Goal: Task Accomplishment & Management: Manage account settings

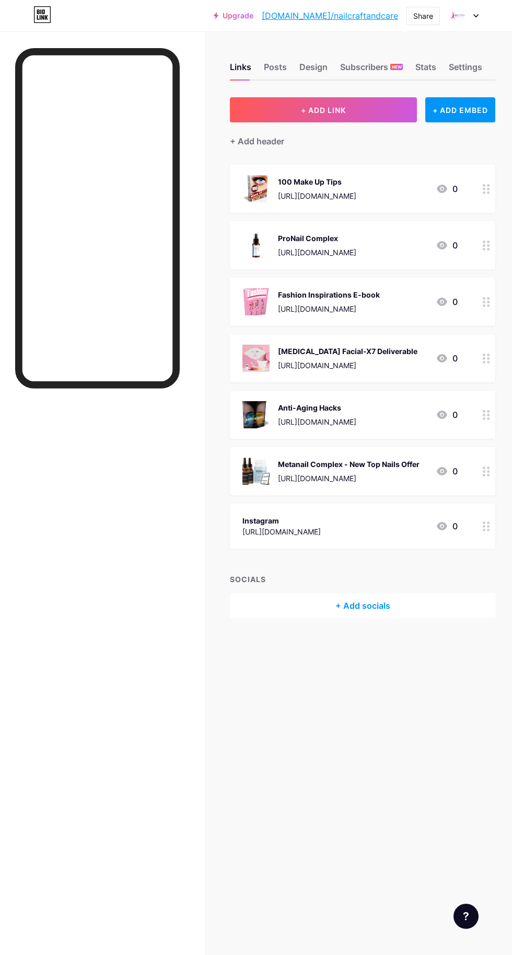
click at [464, 16] on img at bounding box center [458, 16] width 20 height 20
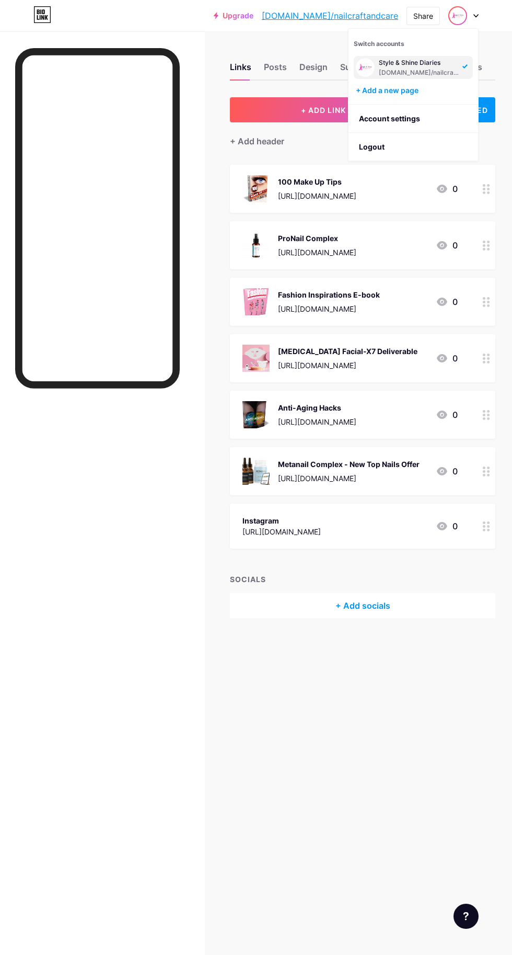
click at [383, 150] on li "Logout" at bounding box center [414, 147] width 130 height 28
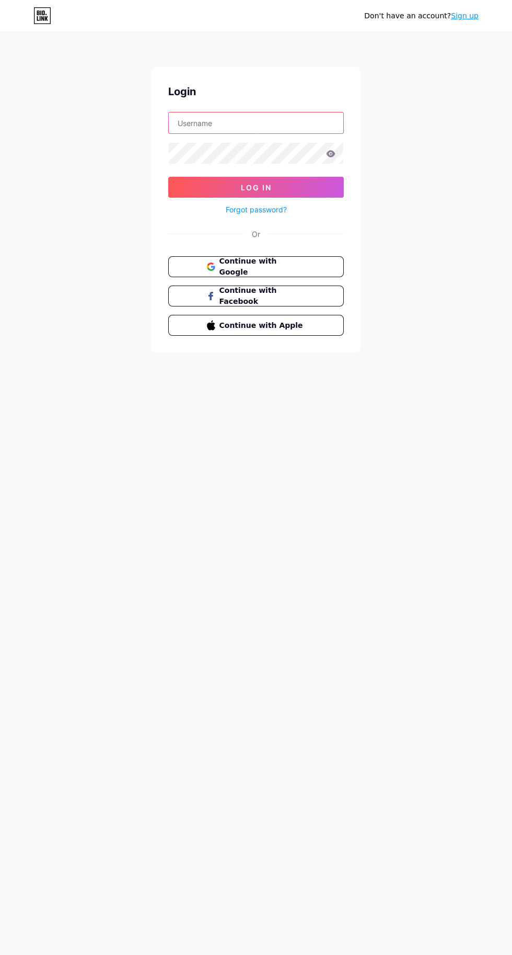
click at [227, 123] on input "text" at bounding box center [256, 122] width 175 height 21
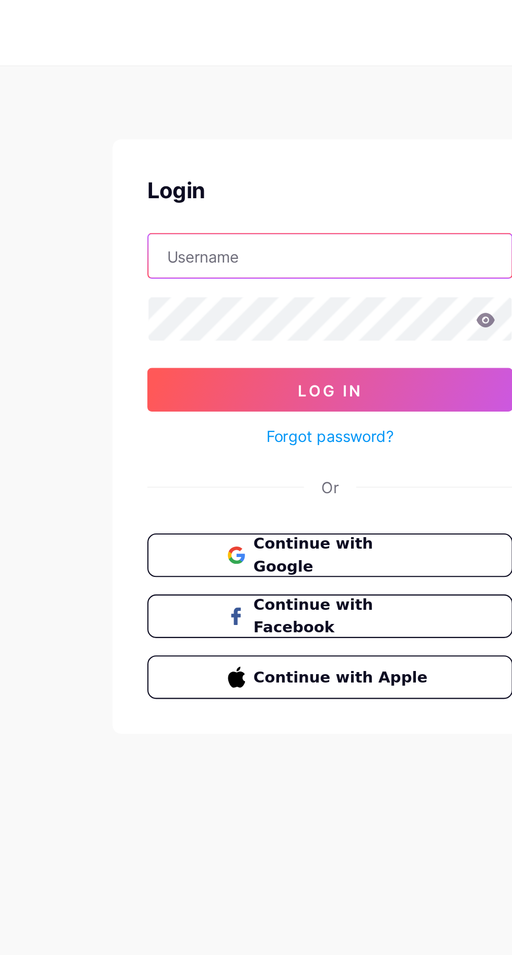
click at [214, 121] on input "text" at bounding box center [256, 122] width 175 height 21
click at [223, 125] on input "leanoryx" at bounding box center [256, 122] width 175 height 21
type input "leanoryx"
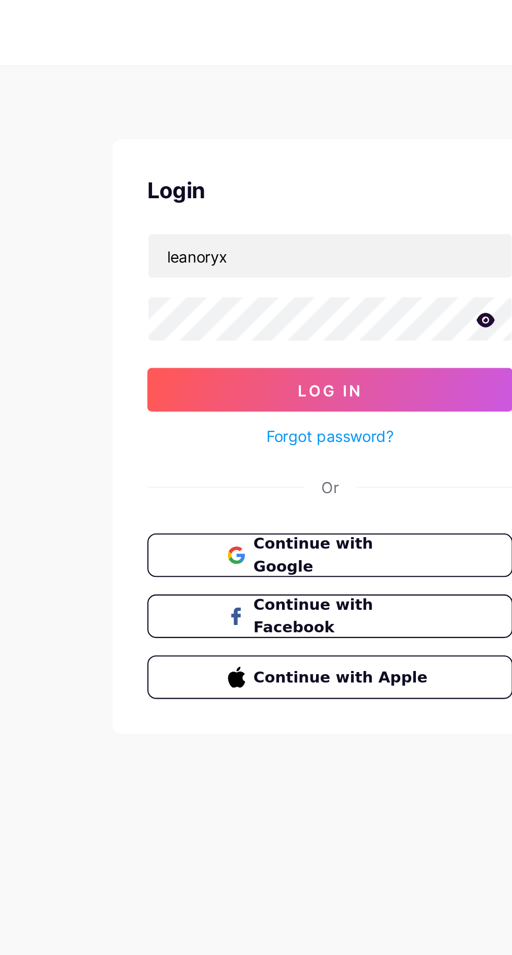
click at [251, 185] on span "Log In" at bounding box center [256, 187] width 31 height 9
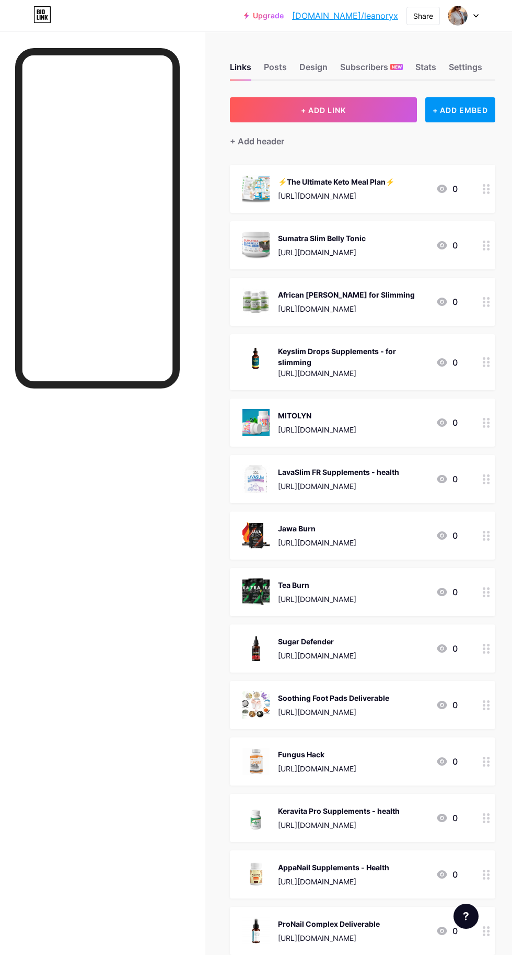
click at [426, 66] on div "Stats" at bounding box center [426, 70] width 21 height 19
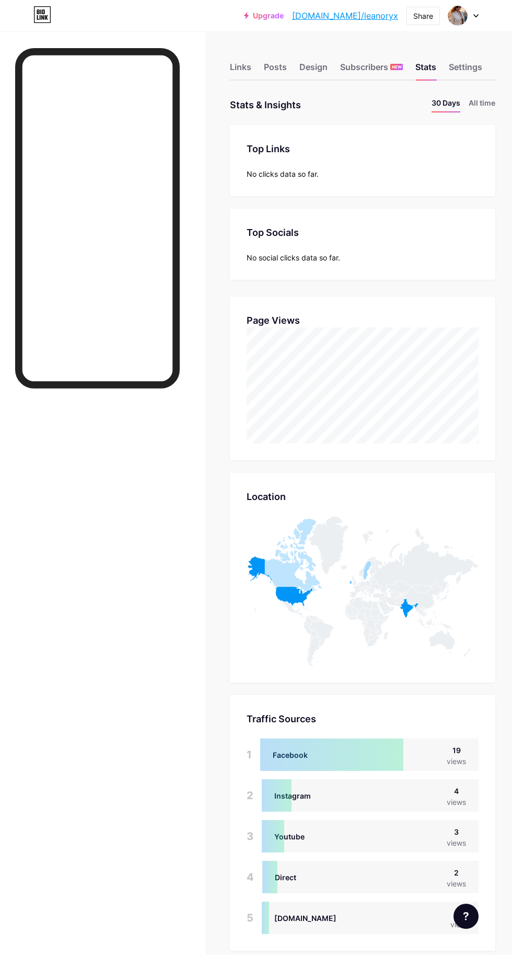
scroll to position [955, 512]
click at [480, 111] on li "All time" at bounding box center [482, 104] width 27 height 15
click at [466, 65] on div "Settings" at bounding box center [465, 70] width 33 height 19
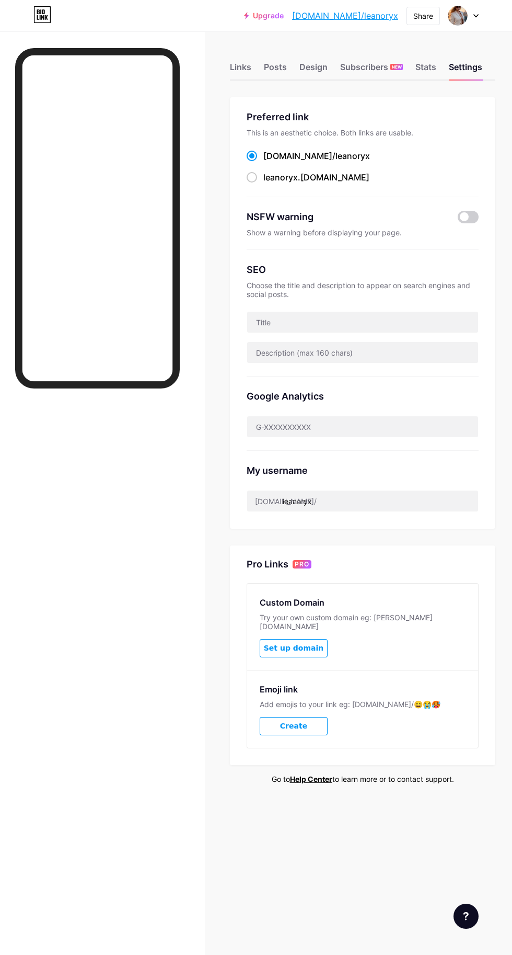
click at [377, 62] on div "Subscribers NEW" at bounding box center [371, 70] width 63 height 19
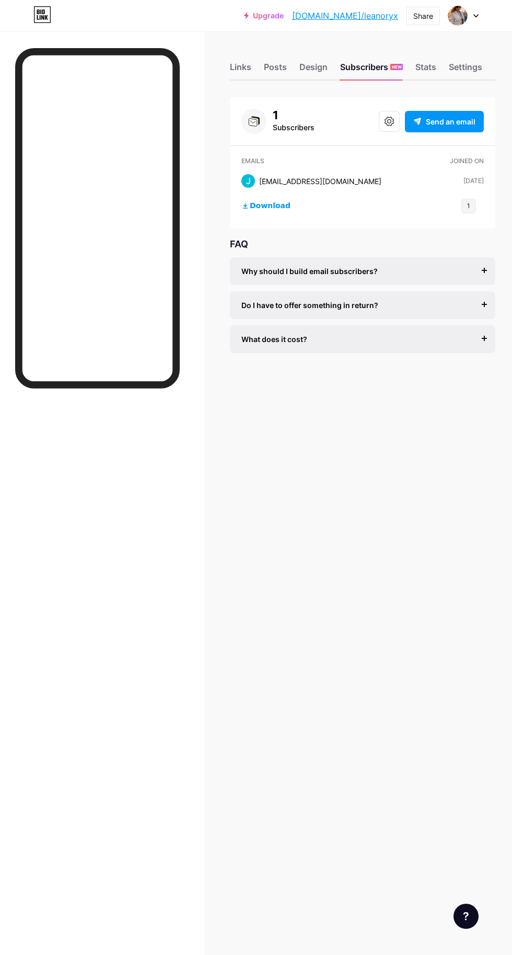
click at [311, 63] on div "Design" at bounding box center [314, 70] width 28 height 19
click at [312, 66] on div "Design" at bounding box center [314, 70] width 28 height 19
click at [278, 63] on div "Posts" at bounding box center [275, 70] width 23 height 19
click at [246, 65] on div "Links" at bounding box center [240, 70] width 21 height 19
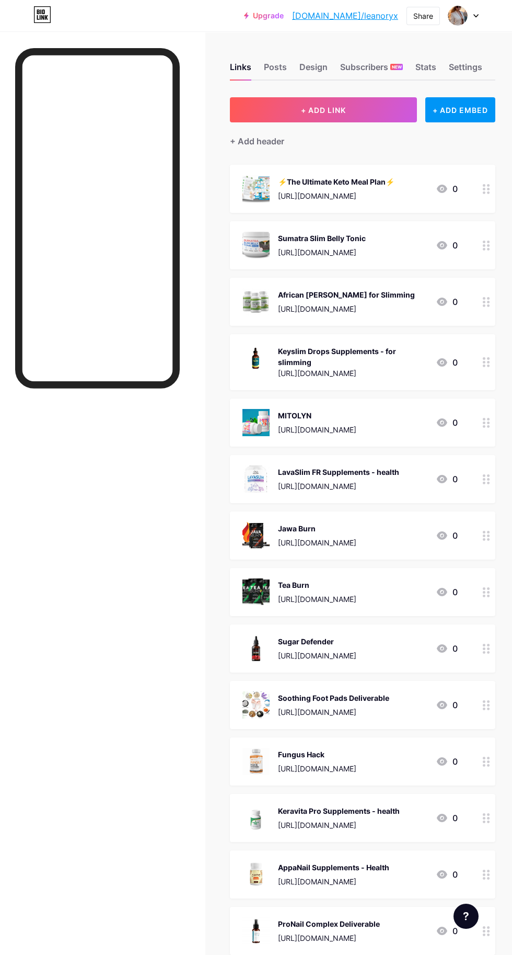
click at [313, 66] on div "Design" at bounding box center [314, 70] width 28 height 19
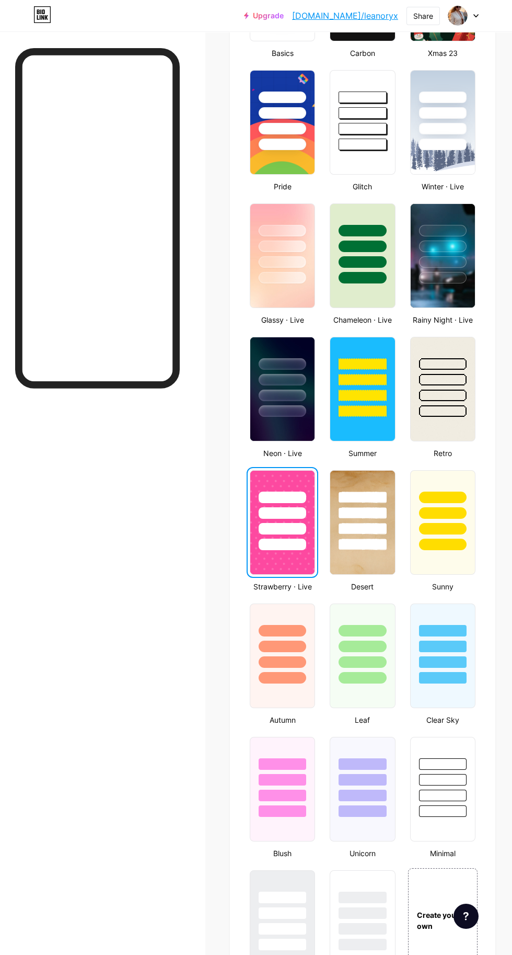
scroll to position [371, 0]
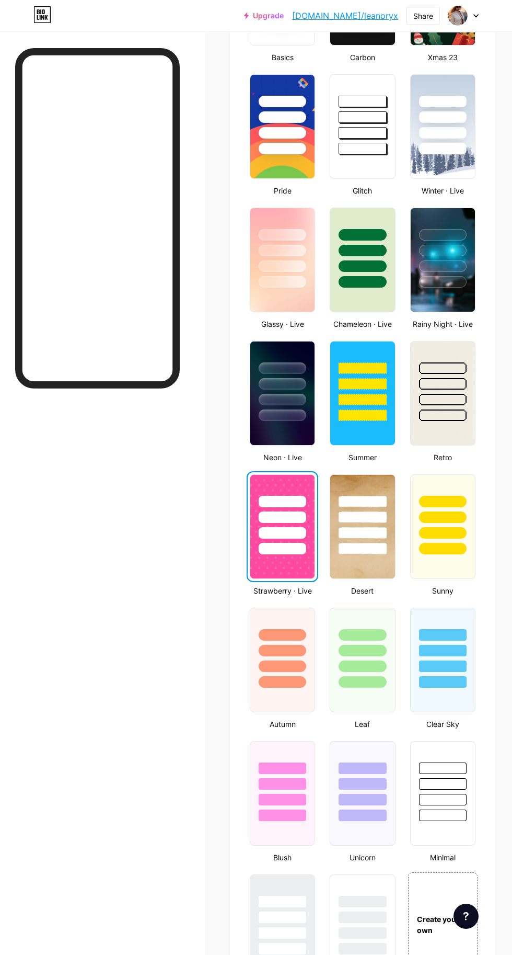
click at [280, 388] on div at bounding box center [283, 384] width 48 height 12
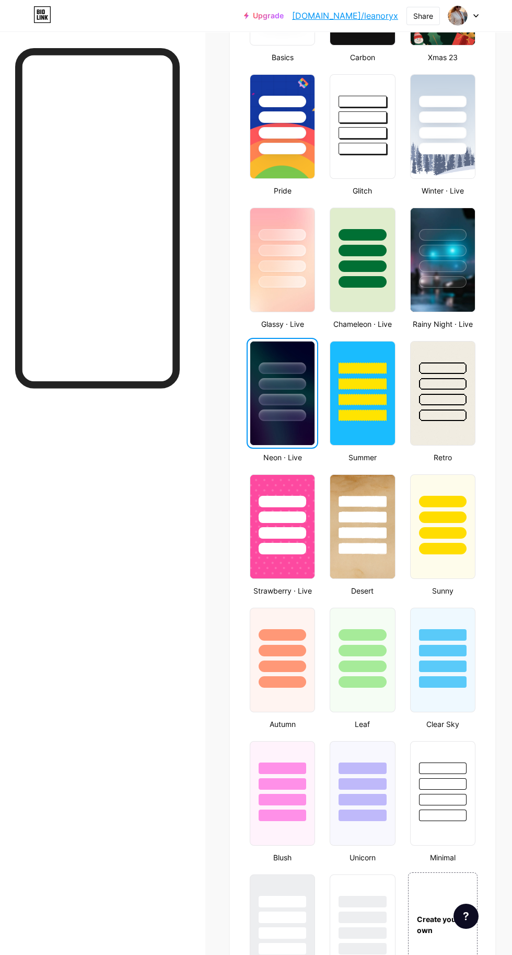
click at [370, 388] on div at bounding box center [363, 384] width 48 height 12
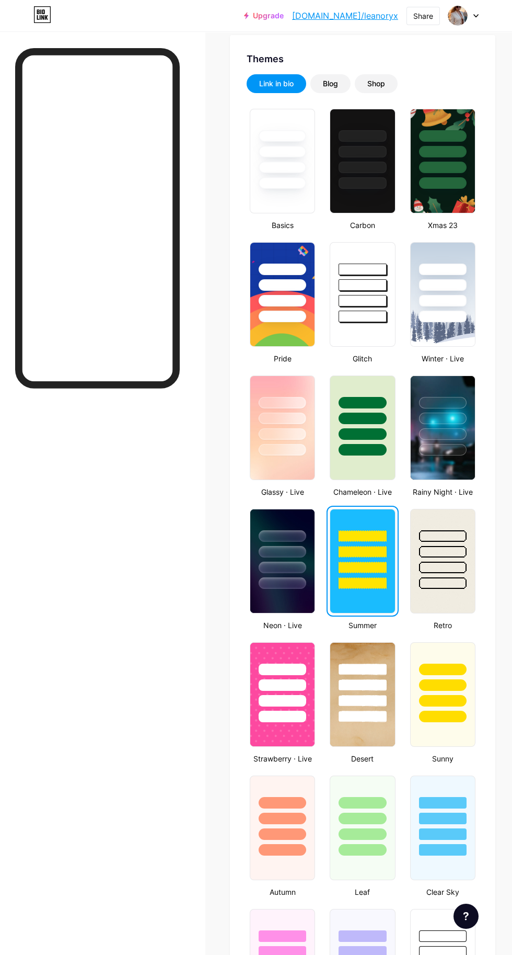
scroll to position [192, 0]
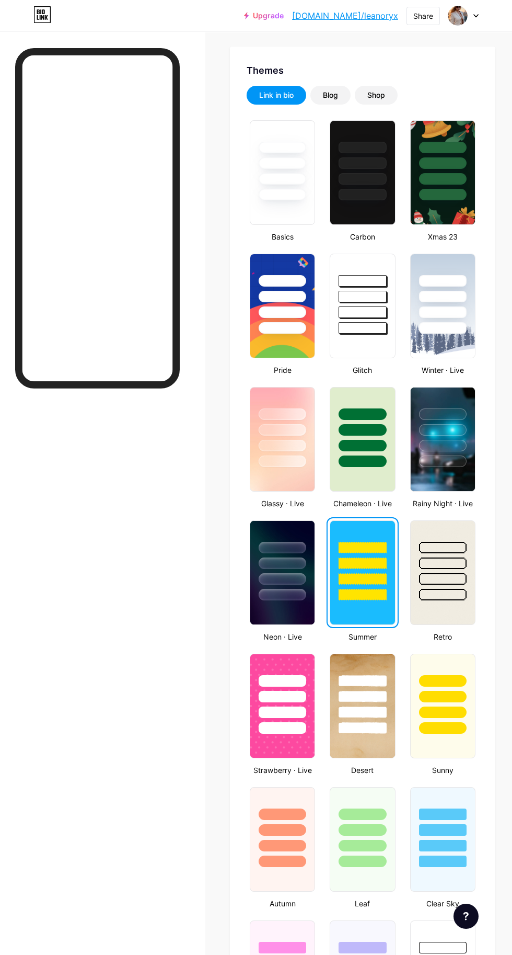
click at [369, 312] on div at bounding box center [363, 312] width 48 height 12
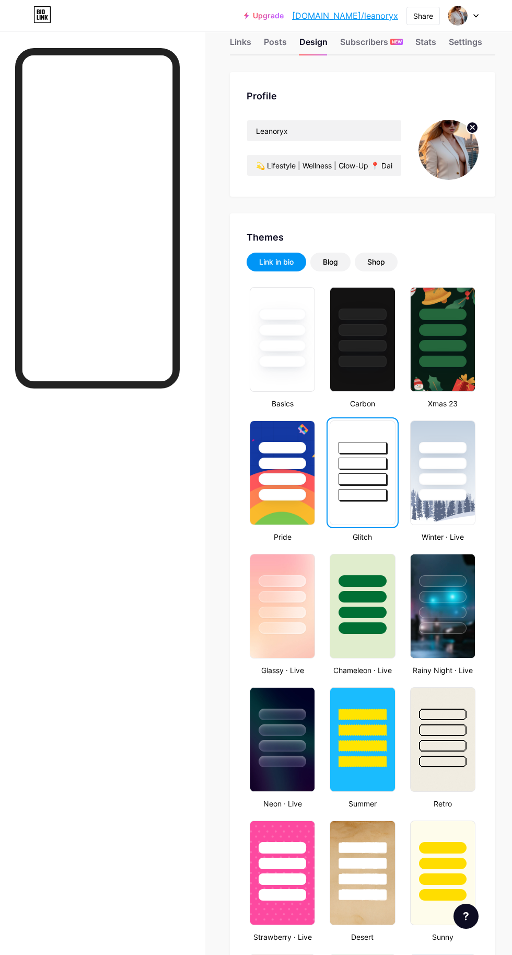
scroll to position [15, 0]
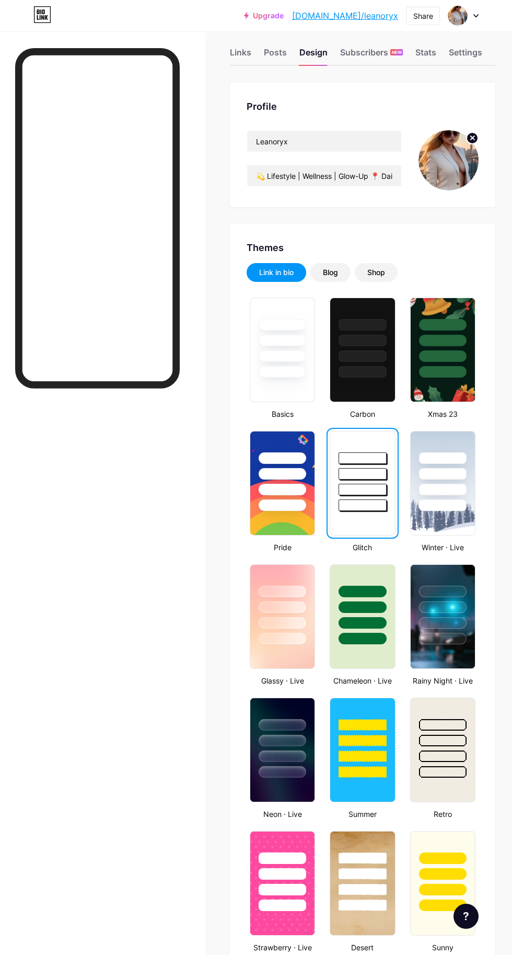
click at [447, 623] on div at bounding box center [443, 623] width 48 height 12
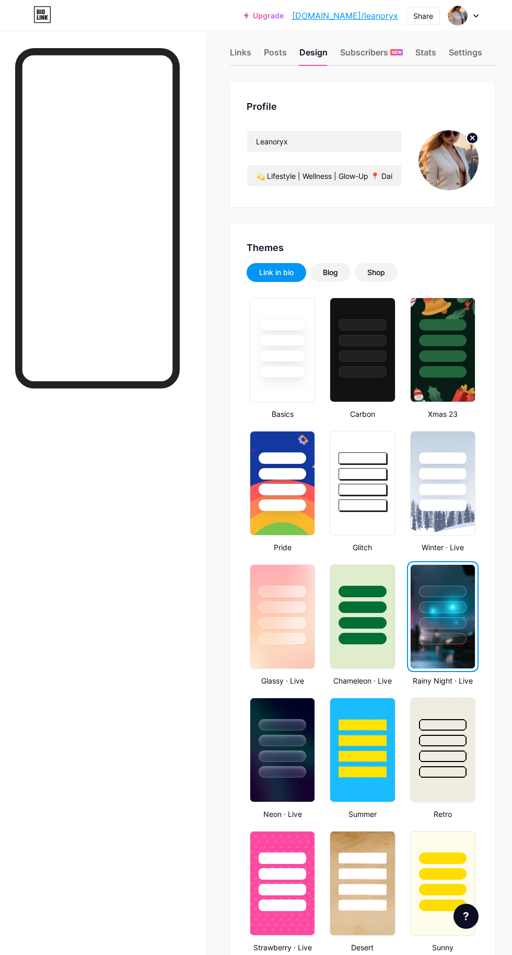
click at [284, 616] on div at bounding box center [282, 604] width 64 height 79
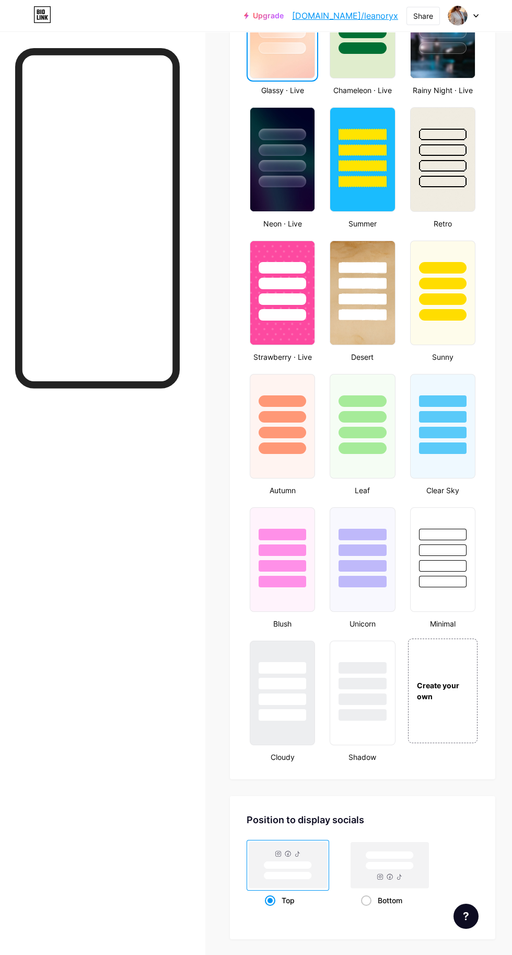
scroll to position [403, 0]
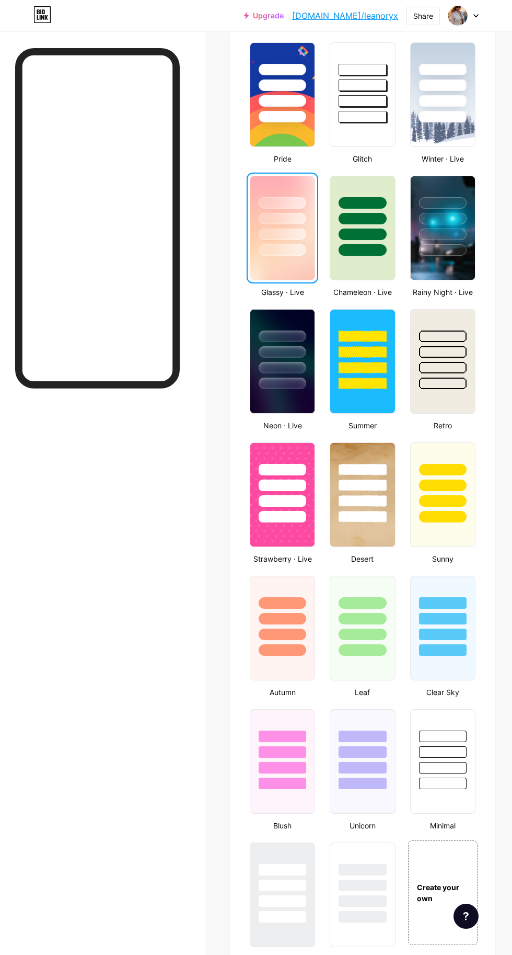
click at [366, 487] on div at bounding box center [363, 485] width 48 height 12
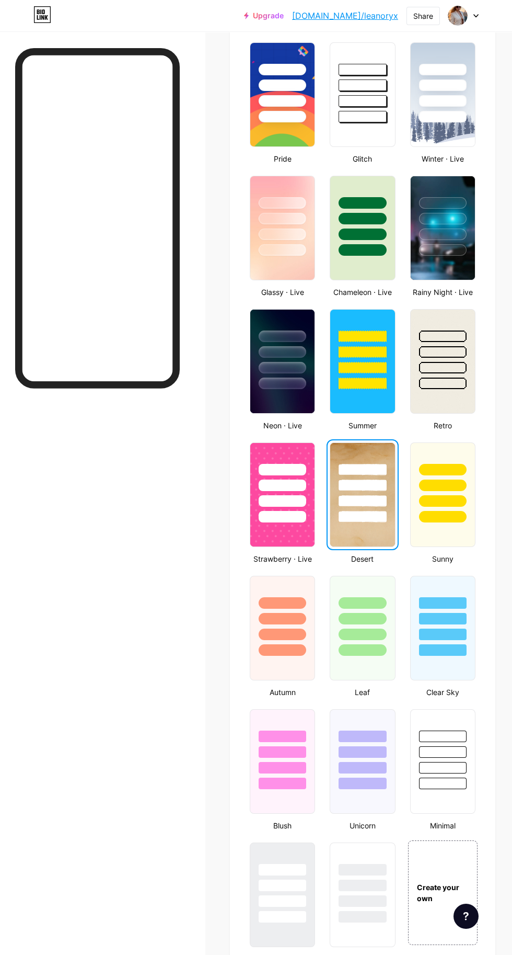
click at [446, 497] on div at bounding box center [443, 501] width 48 height 12
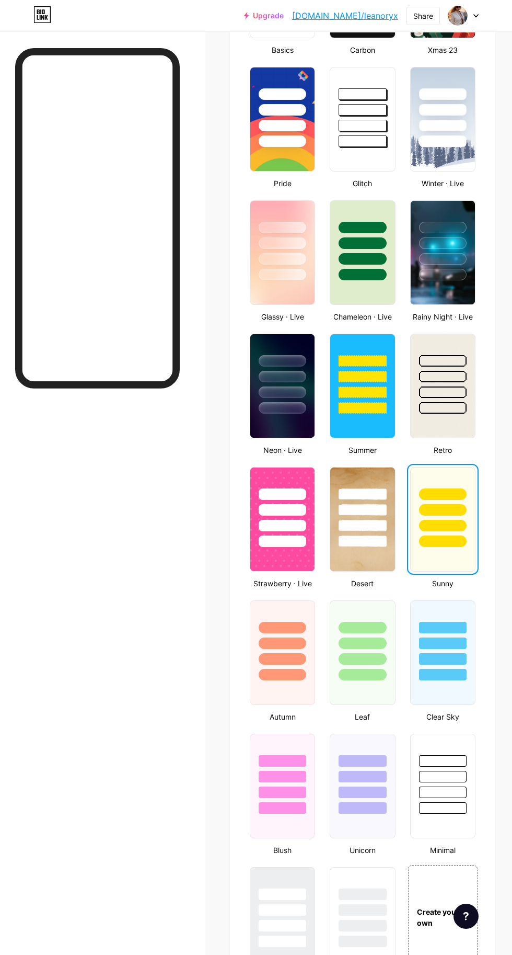
scroll to position [373, 0]
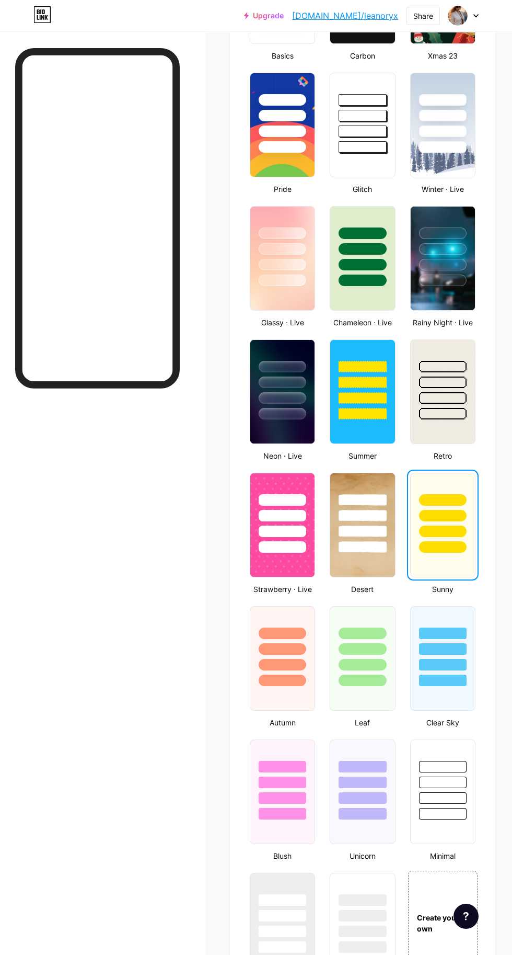
click at [288, 122] on div at bounding box center [282, 112] width 64 height 79
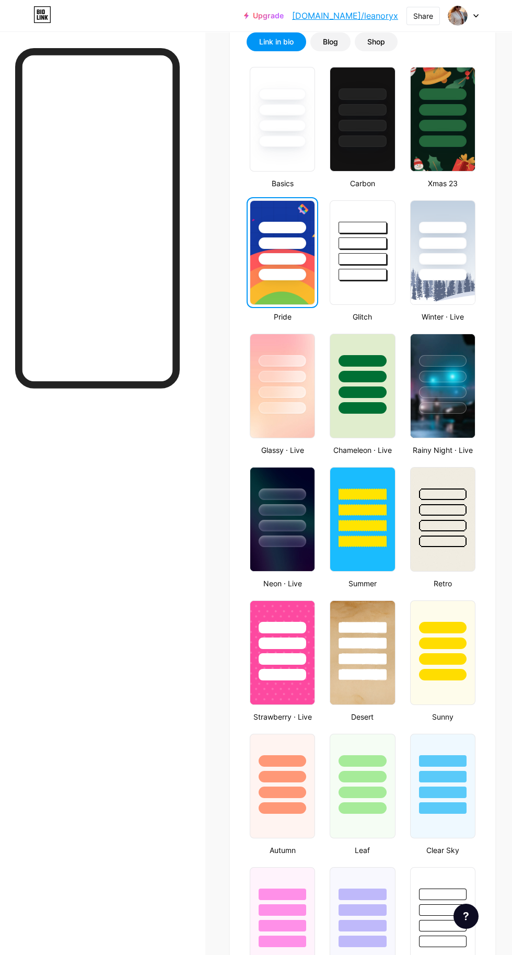
scroll to position [225, 0]
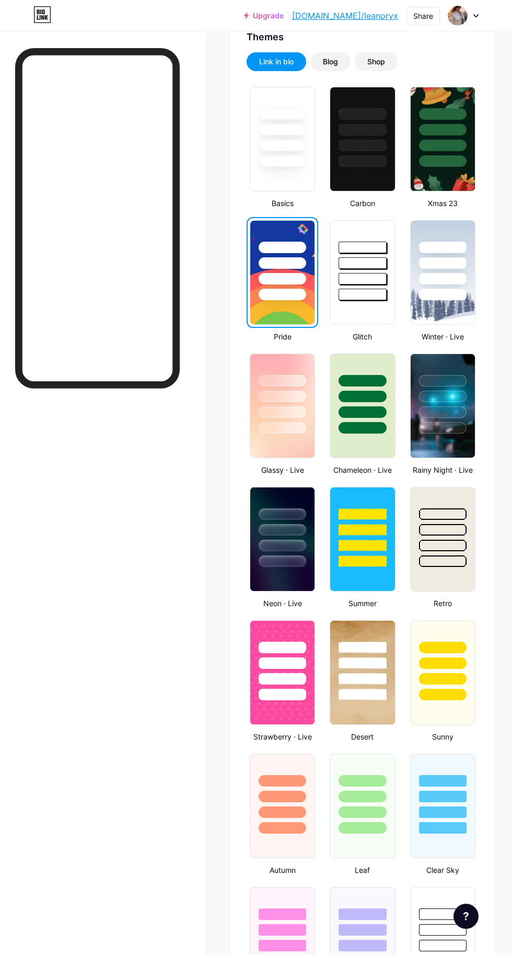
click at [327, 60] on div "Blog" at bounding box center [330, 61] width 15 height 10
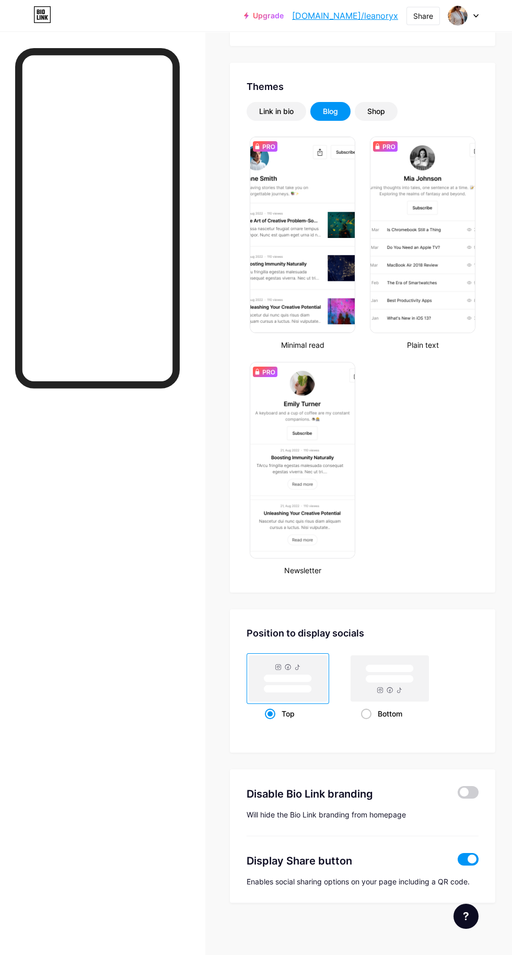
click at [377, 111] on div "Shop" at bounding box center [376, 111] width 18 height 10
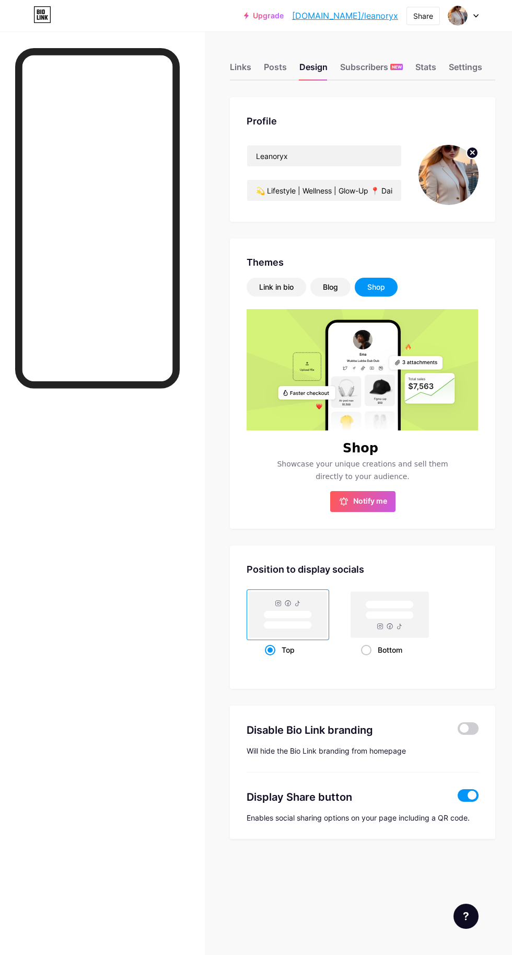
scroll to position [79, 0]
click at [366, 496] on span "Notify me" at bounding box center [370, 501] width 34 height 10
click at [272, 282] on div "Link in bio" at bounding box center [276, 287] width 35 height 10
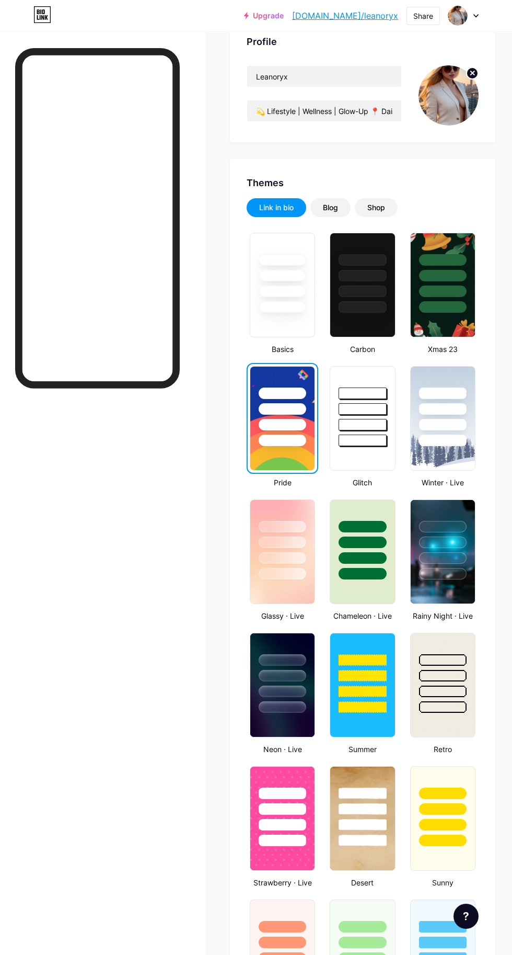
click at [289, 675] on div at bounding box center [283, 676] width 48 height 12
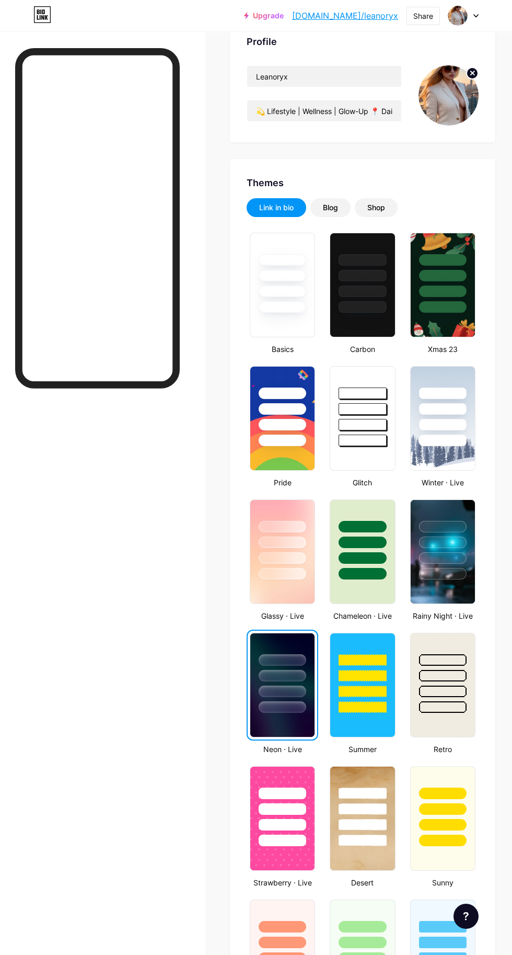
click at [285, 811] on div at bounding box center [283, 809] width 48 height 12
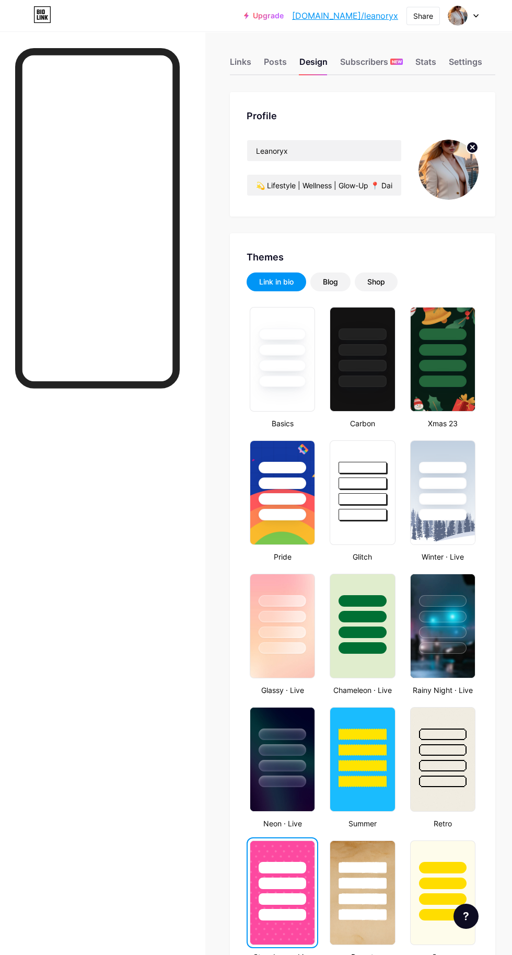
scroll to position [0, 0]
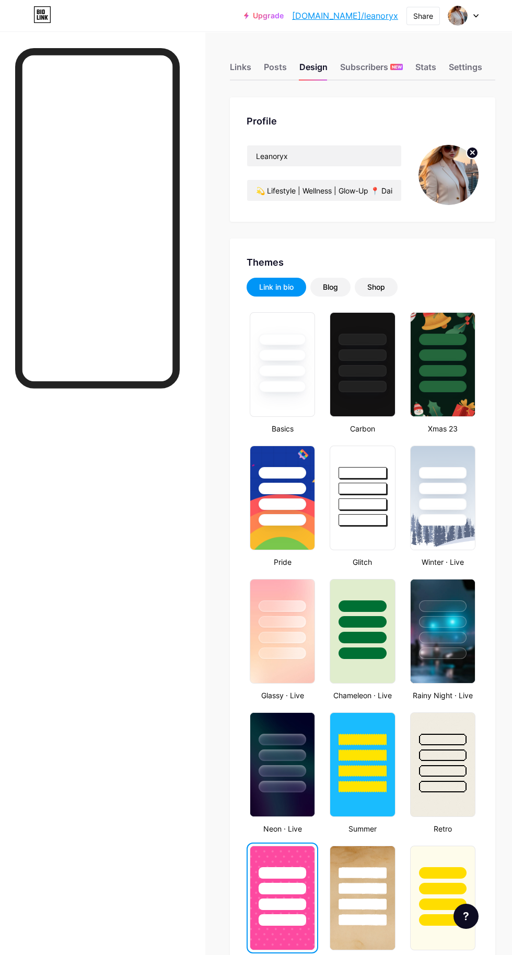
click at [240, 66] on div "Links" at bounding box center [240, 70] width 21 height 19
